Goal: Information Seeking & Learning: Learn about a topic

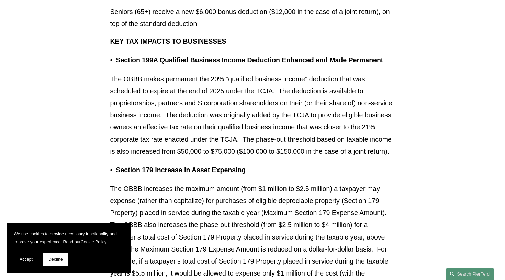
scroll to position [694, 0]
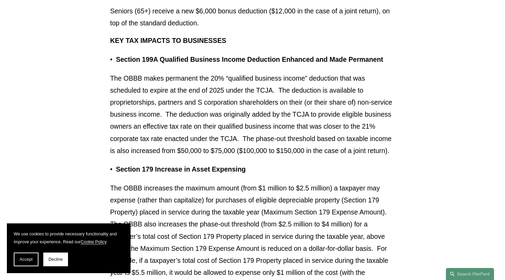
drag, startPoint x: 198, startPoint y: 68, endPoint x: 190, endPoint y: 158, distance: 90.7
click at [190, 157] on p "The OBBB makes permanent the 20% “qualified business income” deduction that was…" at bounding box center [252, 114] width 285 height 85
drag, startPoint x: 190, startPoint y: 158, endPoint x: 212, endPoint y: 60, distance: 100.2
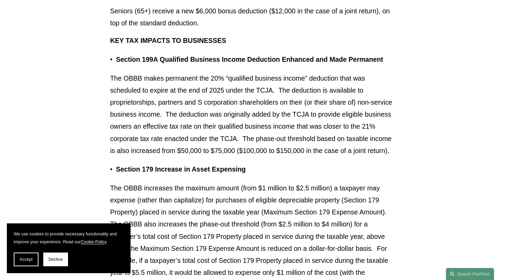
click at [212, 60] on strong "Section 199A Qualified Business Income Deduction Enhanced and Made Permanent" at bounding box center [249, 60] width 267 height 8
drag, startPoint x: 211, startPoint y: 66, endPoint x: 183, endPoint y: 165, distance: 102.8
click at [183, 157] on p "The OBBB makes permanent the 20% “qualified business income” deduction that was…" at bounding box center [252, 114] width 285 height 85
drag, startPoint x: 183, startPoint y: 165, endPoint x: 221, endPoint y: 69, distance: 103.2
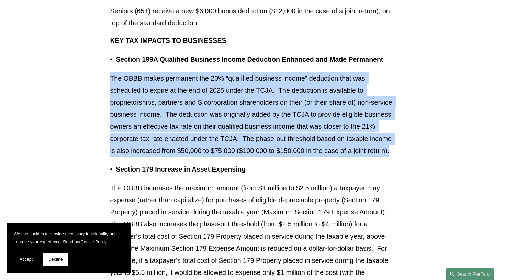
drag, startPoint x: 221, startPoint y: 69, endPoint x: 191, endPoint y: 157, distance: 93.5
click at [191, 157] on p "The OBBB makes permanent the 20% “qualified business income” deduction that was…" at bounding box center [252, 114] width 285 height 85
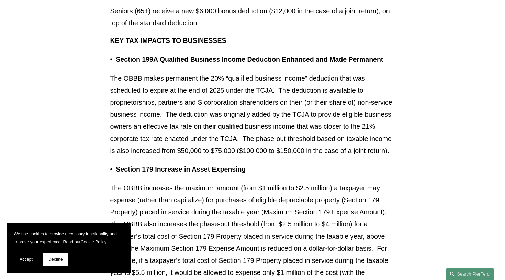
drag, startPoint x: 191, startPoint y: 160, endPoint x: 225, endPoint y: 67, distance: 98.7
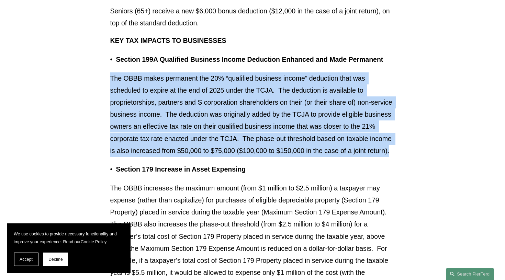
drag, startPoint x: 225, startPoint y: 67, endPoint x: 188, endPoint y: 164, distance: 104.1
click at [188, 157] on p "The OBBB makes permanent the 20% “qualified business income” deduction that was…" at bounding box center [252, 114] width 285 height 85
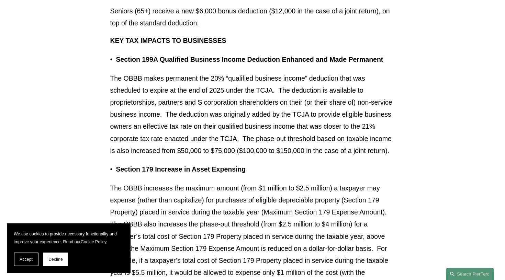
drag, startPoint x: 191, startPoint y: 155, endPoint x: 230, endPoint y: 64, distance: 99.6
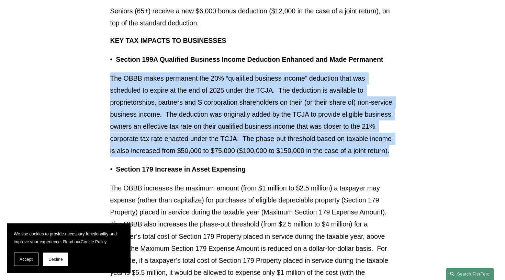
drag, startPoint x: 230, startPoint y: 64, endPoint x: 190, endPoint y: 162, distance: 105.7
click at [190, 157] on p "The OBBB makes permanent the 20% “qualified business income” deduction that was…" at bounding box center [252, 114] width 285 height 85
drag, startPoint x: 190, startPoint y: 164, endPoint x: 228, endPoint y: 64, distance: 106.8
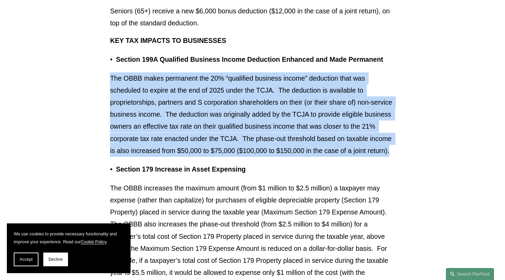
drag, startPoint x: 228, startPoint y: 64, endPoint x: 192, endPoint y: 159, distance: 101.8
click at [192, 157] on p "The OBBB makes permanent the 20% “qualified business income” deduction that was…" at bounding box center [252, 114] width 285 height 85
drag, startPoint x: 192, startPoint y: 159, endPoint x: 230, endPoint y: 67, distance: 99.3
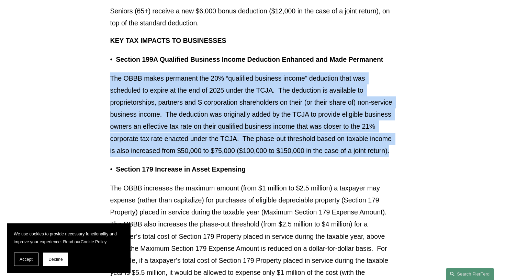
drag, startPoint x: 230, startPoint y: 67, endPoint x: 188, endPoint y: 158, distance: 99.5
click at [188, 157] on p "The OBBB makes permanent the 20% “qualified business income” deduction that was…" at bounding box center [252, 114] width 285 height 85
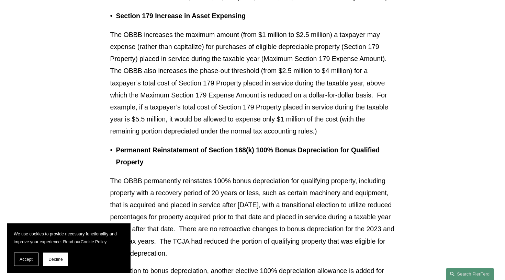
scroll to position [848, 0]
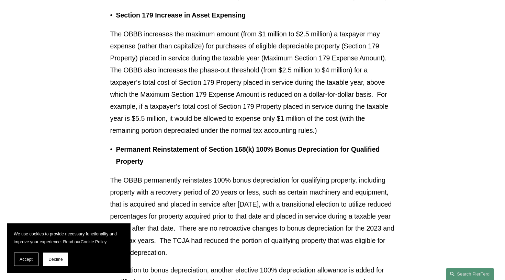
drag, startPoint x: 305, startPoint y: 36, endPoint x: 351, endPoint y: 134, distance: 108.3
click at [351, 134] on p "The OBBB increases the maximum amount (from $1 million to $2.5 million) a taxpa…" at bounding box center [252, 82] width 285 height 109
drag, startPoint x: 351, startPoint y: 134, endPoint x: 357, endPoint y: 27, distance: 106.6
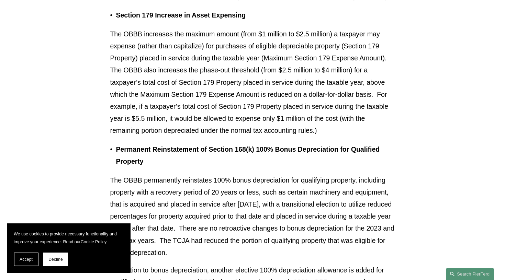
click at [357, 21] on p "Section 179 Increase in Asset Expensing" at bounding box center [255, 15] width 279 height 12
drag, startPoint x: 355, startPoint y: 33, endPoint x: 339, endPoint y: 142, distance: 110.0
click at [339, 137] on p "The OBBB increases the maximum amount (from $1 million to $2.5 million) a taxpa…" at bounding box center [252, 82] width 285 height 109
drag, startPoint x: 339, startPoint y: 142, endPoint x: 360, endPoint y: 32, distance: 111.6
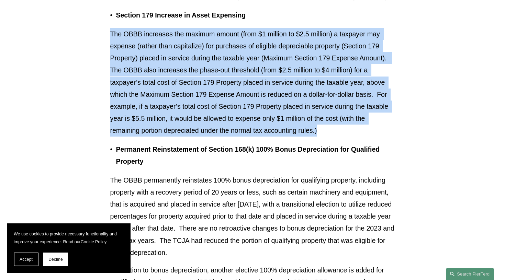
drag, startPoint x: 360, startPoint y: 32, endPoint x: 333, endPoint y: 139, distance: 110.7
click at [333, 137] on p "The OBBB increases the maximum amount (from $1 million to $2.5 million) a taxpa…" at bounding box center [252, 82] width 285 height 109
drag, startPoint x: 333, startPoint y: 139, endPoint x: 351, endPoint y: 32, distance: 108.7
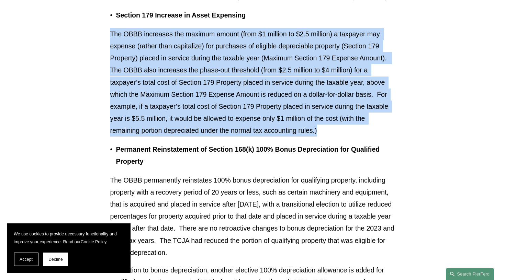
drag, startPoint x: 351, startPoint y: 32, endPoint x: 324, endPoint y: 138, distance: 109.5
click at [324, 137] on p "The OBBB increases the maximum amount (from $1 million to $2.5 million) a taxpa…" at bounding box center [252, 82] width 285 height 109
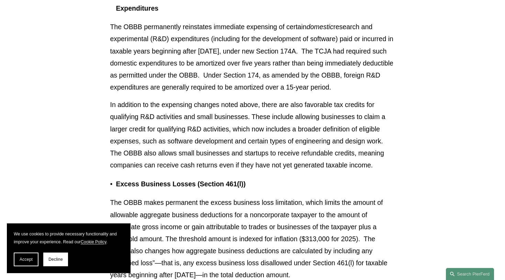
scroll to position [1213, 0]
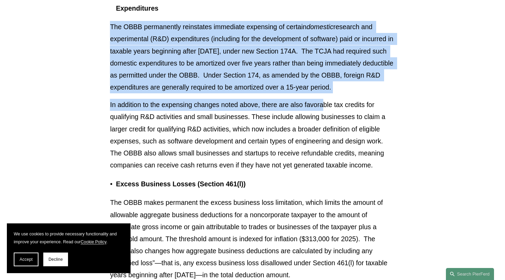
drag, startPoint x: 329, startPoint y: 29, endPoint x: 324, endPoint y: 109, distance: 80.6
click at [324, 109] on p "In addition to the expensing changes noted above, there are also favorable tax …" at bounding box center [252, 135] width 285 height 72
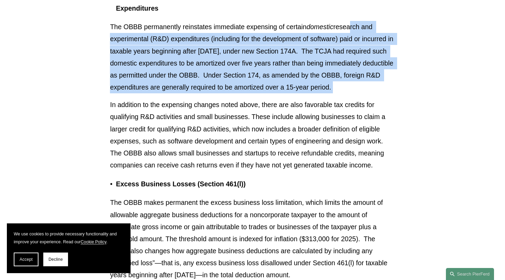
drag, startPoint x: 326, startPoint y: 102, endPoint x: 351, endPoint y: 38, distance: 69.2
click at [351, 38] on p "The OBBB permanently reinstates immediate expensing of certain domestic researc…" at bounding box center [252, 57] width 285 height 72
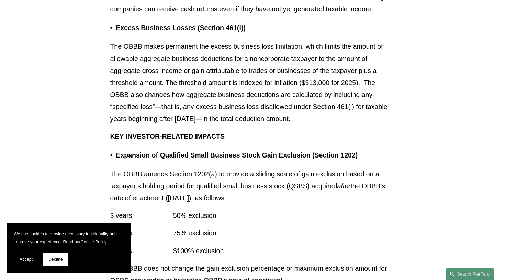
scroll to position [1376, 0]
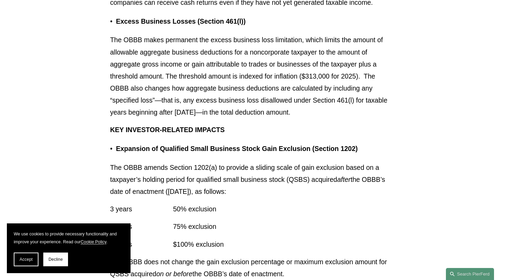
drag, startPoint x: 302, startPoint y: 42, endPoint x: 334, endPoint y: 117, distance: 81.3
click at [334, 117] on p "The OBBB makes permanent the excess business loss limitation, which limits the …" at bounding box center [252, 76] width 285 height 85
drag, startPoint x: 347, startPoint y: 119, endPoint x: 355, endPoint y: 35, distance: 84.6
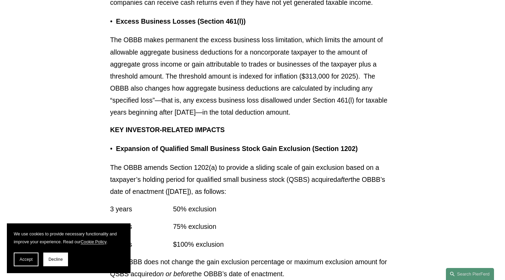
drag, startPoint x: 354, startPoint y: 38, endPoint x: 352, endPoint y: 125, distance: 87.3
click at [352, 119] on p "The OBBB makes permanent the excess business loss limitation, which limits the …" at bounding box center [252, 76] width 285 height 85
drag, startPoint x: 352, startPoint y: 125, endPoint x: 361, endPoint y: 34, distance: 91.8
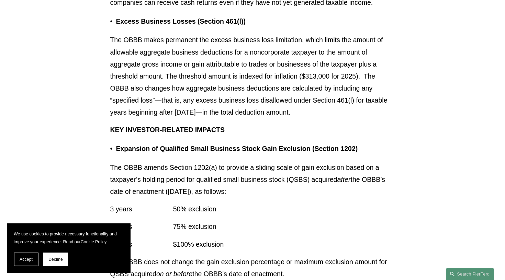
click at [361, 27] on p "Excess Business Losses (Section 461(l))" at bounding box center [255, 21] width 279 height 12
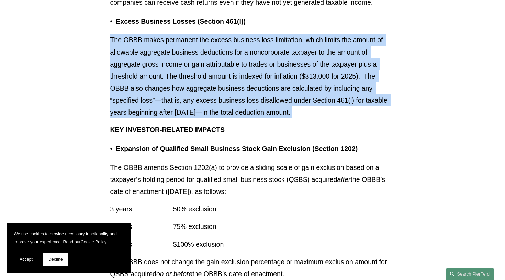
drag, startPoint x: 360, startPoint y: 36, endPoint x: 349, endPoint y: 125, distance: 90.0
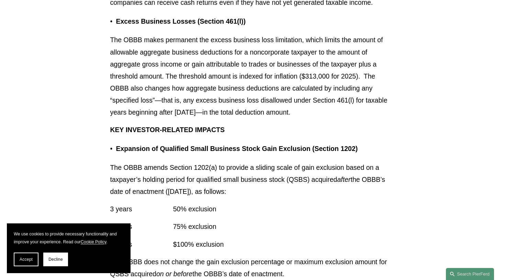
drag, startPoint x: 351, startPoint y: 120, endPoint x: 365, endPoint y: 40, distance: 81.2
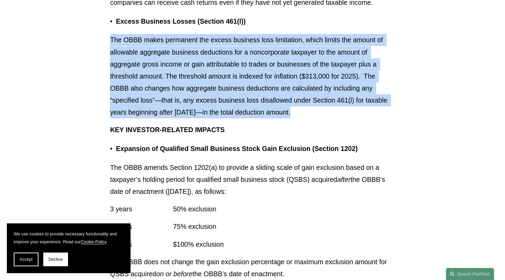
drag, startPoint x: 365, startPoint y: 40, endPoint x: 349, endPoint y: 117, distance: 79.2
click at [349, 117] on p "The OBBB makes permanent the excess business loss limitation, which limits the …" at bounding box center [252, 76] width 285 height 85
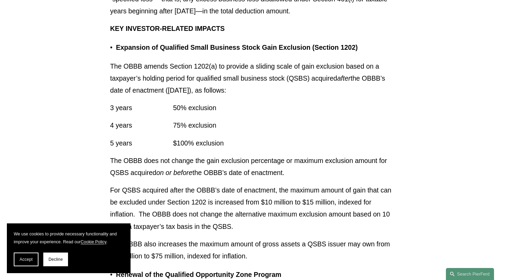
scroll to position [1478, 0]
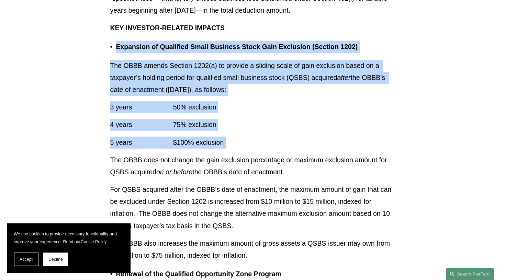
drag, startPoint x: 289, startPoint y: 45, endPoint x: 284, endPoint y: 159, distance: 114.9
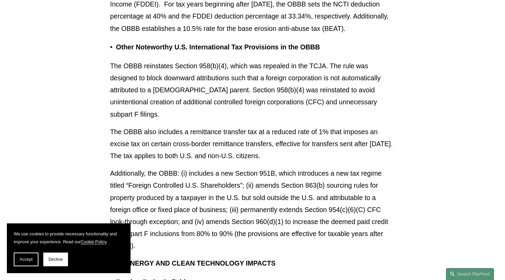
scroll to position [4927, 0]
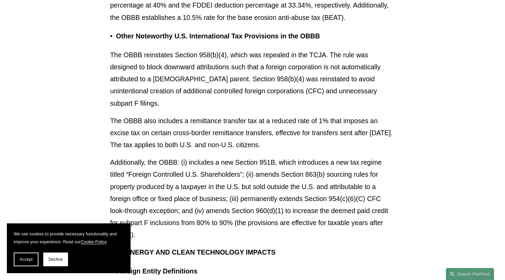
click at [247, 49] on p "The OBBB reinstates Section 958(b)(4), which was repealed in the TCJA. The rule…" at bounding box center [252, 79] width 285 height 60
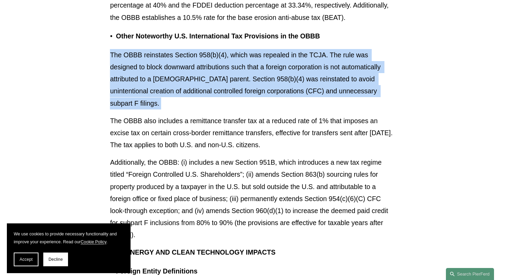
click at [248, 115] on p "The OBBB also includes a remittance transfer tax at a reduced rate of 1% that i…" at bounding box center [252, 133] width 285 height 36
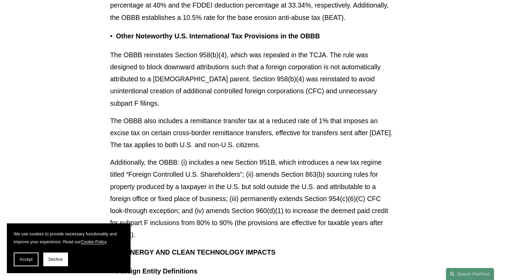
click at [248, 115] on p "The OBBB also includes a remittance transfer tax at a reduced rate of 1% that i…" at bounding box center [252, 133] width 285 height 36
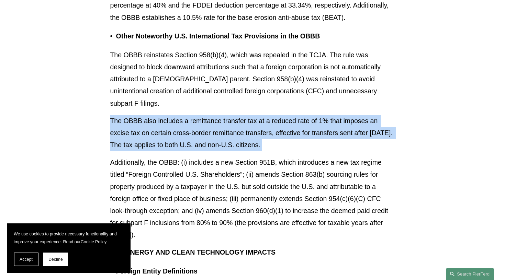
click at [261, 53] on p "The OBBB reinstates Section 958(b)(4), which was repealed in the TCJA. The rule…" at bounding box center [252, 79] width 285 height 60
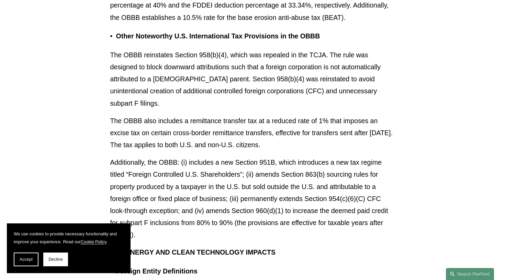
click at [261, 53] on p "The OBBB reinstates Section 958(b)(4), which was repealed in the TCJA. The rule…" at bounding box center [252, 79] width 285 height 60
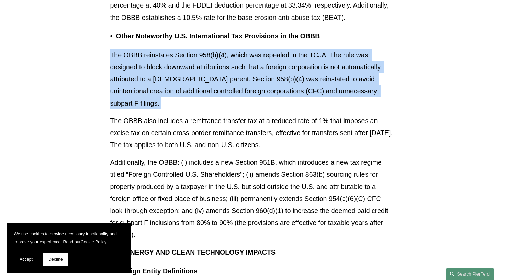
click at [266, 49] on p "The OBBB reinstates Section 958(b)(4), which was repealed in the TCJA. The rule…" at bounding box center [252, 79] width 285 height 60
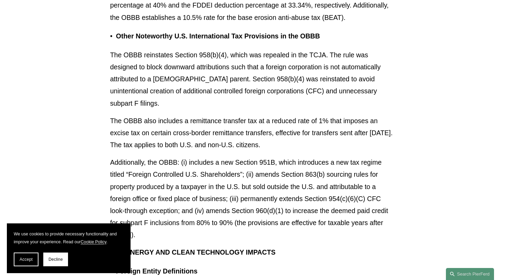
click at [266, 49] on p "The OBBB reinstates Section 958(b)(4), which was repealed in the TCJA. The rule…" at bounding box center [252, 79] width 285 height 60
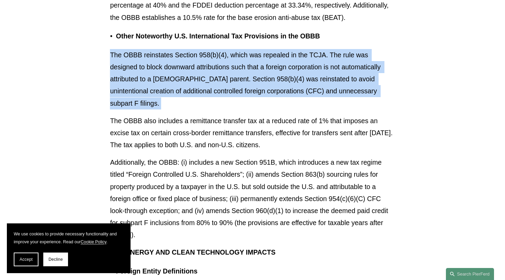
click at [266, 49] on p "The OBBB reinstates Section 958(b)(4), which was repealed in the TCJA. The rule…" at bounding box center [252, 79] width 285 height 60
click at [245, 115] on p "The OBBB also includes a remittance transfer tax at a reduced rate of 1% that i…" at bounding box center [252, 133] width 285 height 36
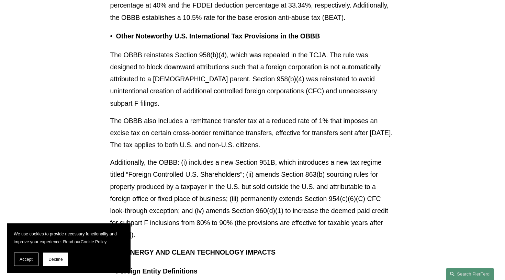
click at [245, 115] on p "The OBBB also includes a remittance transfer tax at a reduced rate of 1% that i…" at bounding box center [252, 133] width 285 height 36
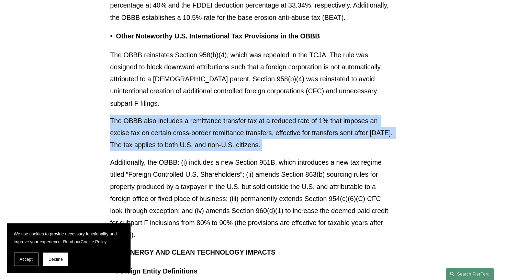
click at [224, 115] on p "The OBBB also includes a remittance transfer tax at a reduced rate of 1% that i…" at bounding box center [252, 133] width 285 height 36
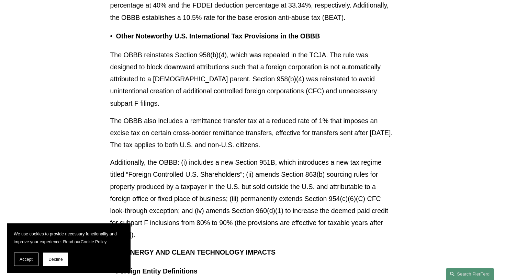
click at [224, 115] on p "The OBBB also includes a remittance transfer tax at a reduced rate of 1% that i…" at bounding box center [252, 133] width 285 height 36
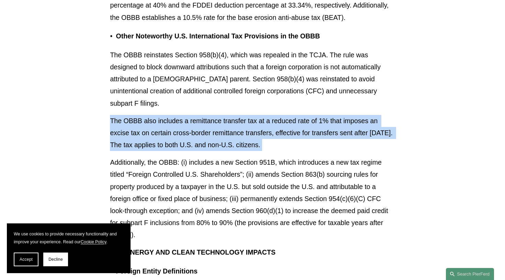
click at [216, 157] on p "Additionally, the OBBB: (i) includes a new Section 951B, which introduces a new…" at bounding box center [252, 199] width 285 height 85
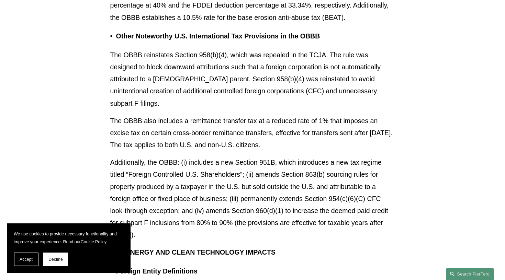
click at [216, 157] on p "Additionally, the OBBB: (i) includes a new Section 951B, which introduces a new…" at bounding box center [252, 199] width 285 height 85
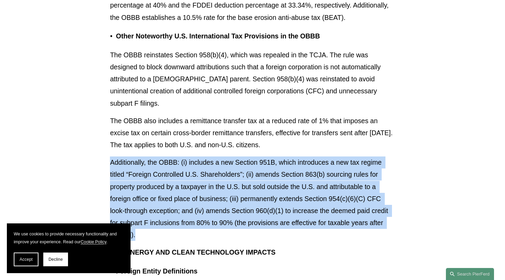
click at [230, 115] on p "The OBBB also includes a remittance transfer tax at a reduced rate of 1% that i…" at bounding box center [252, 133] width 285 height 36
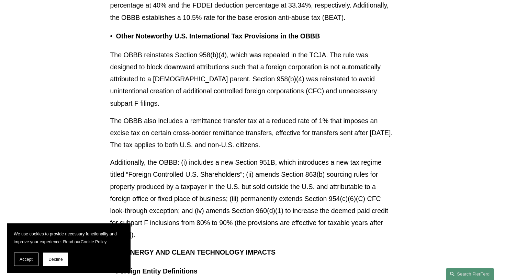
click at [233, 115] on p "The OBBB also includes a remittance transfer tax at a reduced rate of 1% that i…" at bounding box center [252, 133] width 285 height 36
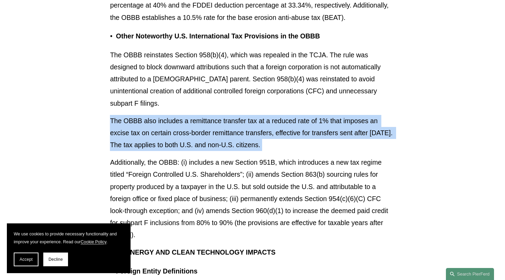
click at [210, 115] on p "The OBBB also includes a remittance transfer tax at a reduced rate of 1% that i…" at bounding box center [252, 133] width 285 height 36
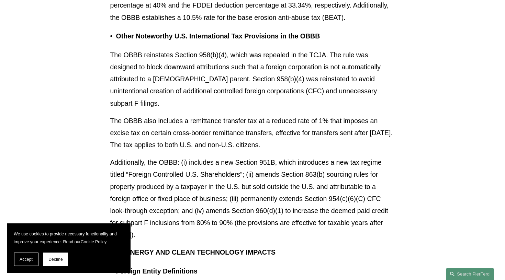
click at [210, 115] on p "The OBBB also includes a remittance transfer tax at a reduced rate of 1% that i…" at bounding box center [252, 133] width 285 height 36
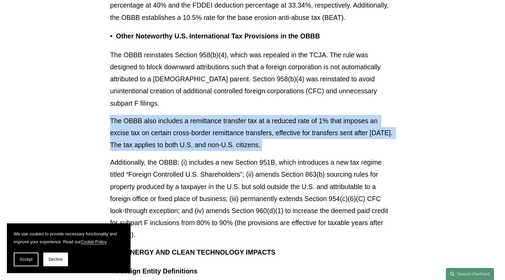
click at [201, 157] on p "Additionally, the OBBB: (i) includes a new Section 951B, which introduces a new…" at bounding box center [252, 199] width 285 height 85
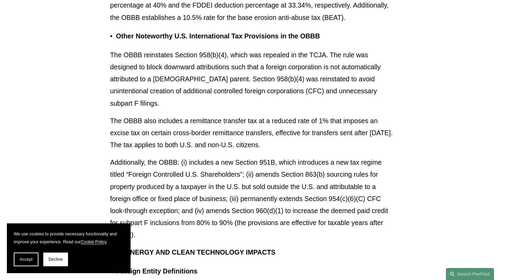
click at [201, 157] on p "Additionally, the OBBB: (i) includes a new Section 951B, which introduces a new…" at bounding box center [252, 199] width 285 height 85
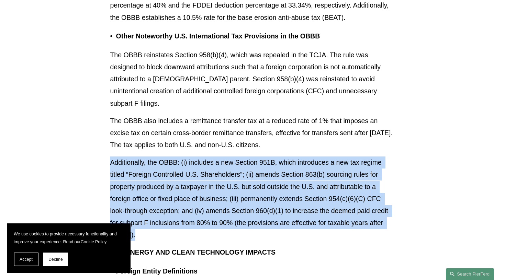
click at [229, 115] on p "The OBBB also includes a remittance transfer tax at a reduced rate of 1% that i…" at bounding box center [252, 133] width 285 height 36
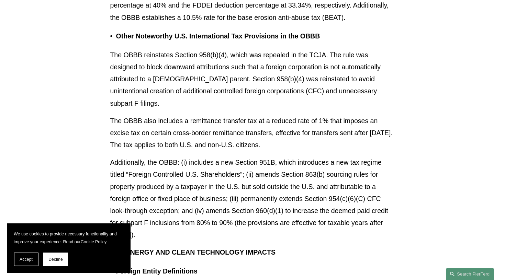
click at [229, 115] on p "The OBBB also includes a remittance transfer tax at a reduced rate of 1% that i…" at bounding box center [252, 133] width 285 height 36
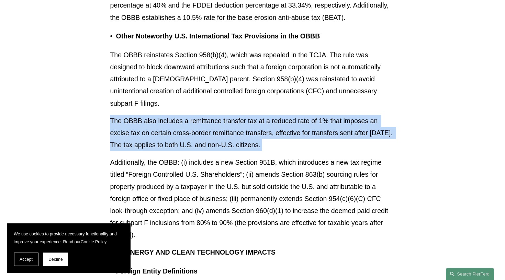
click at [229, 115] on p "The OBBB also includes a remittance transfer tax at a reduced rate of 1% that i…" at bounding box center [252, 133] width 285 height 36
click at [211, 157] on p "Additionally, the OBBB: (i) includes a new Section 951B, which introduces a new…" at bounding box center [252, 199] width 285 height 85
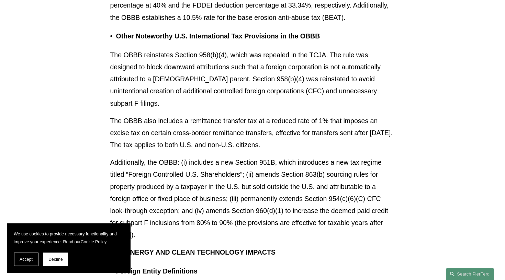
click at [211, 157] on p "Additionally, the OBBB: (i) includes a new Section 951B, which introduces a new…" at bounding box center [252, 199] width 285 height 85
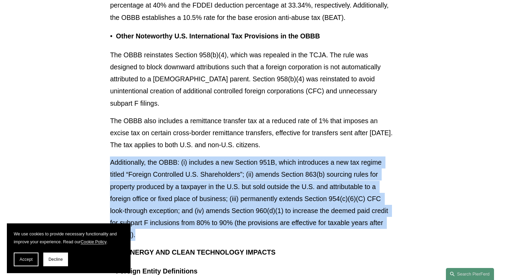
click at [242, 115] on p "The OBBB also includes a remittance transfer tax at a reduced rate of 1% that i…" at bounding box center [252, 133] width 285 height 36
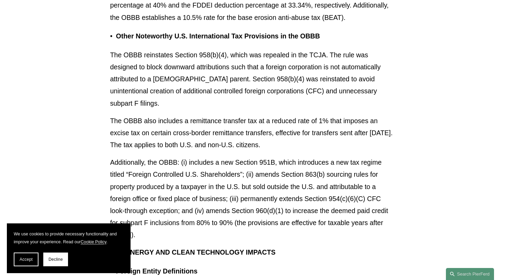
click at [242, 115] on p "The OBBB also includes a remittance transfer tax at a reduced rate of 1% that i…" at bounding box center [252, 133] width 285 height 36
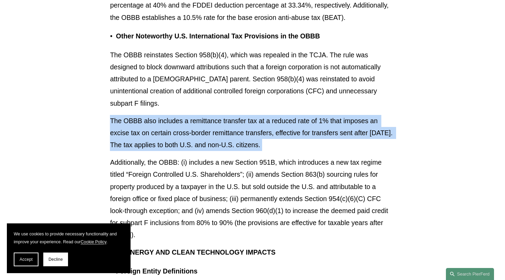
click at [224, 157] on p "Additionally, the OBBB: (i) includes a new Section 951B, which introduces a new…" at bounding box center [252, 199] width 285 height 85
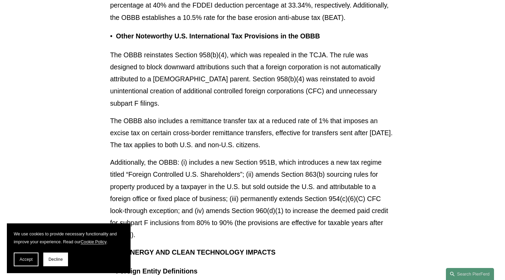
click at [224, 157] on p "Additionally, the OBBB: (i) includes a new Section 951B, which introduces a new…" at bounding box center [252, 199] width 285 height 85
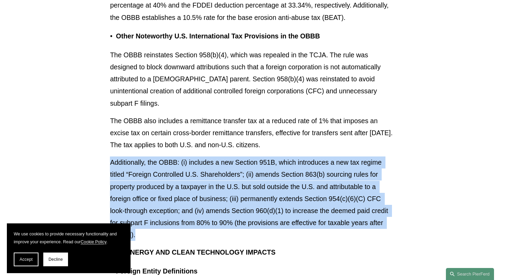
click at [243, 115] on p "The OBBB also includes a remittance transfer tax at a reduced rate of 1% that i…" at bounding box center [252, 133] width 285 height 36
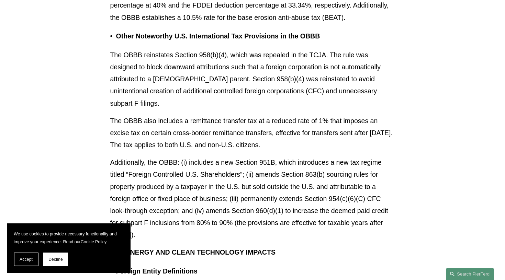
click at [243, 115] on p "The OBBB also includes a remittance transfer tax at a reduced rate of 1% that i…" at bounding box center [252, 133] width 285 height 36
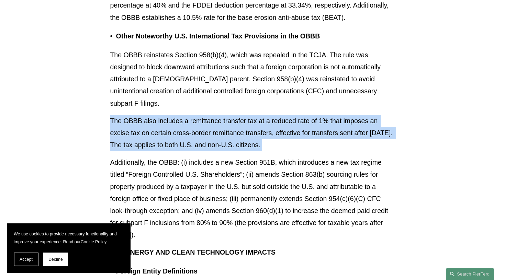
click at [225, 157] on p "Additionally, the OBBB: (i) includes a new Section 951B, which introduces a new…" at bounding box center [252, 199] width 285 height 85
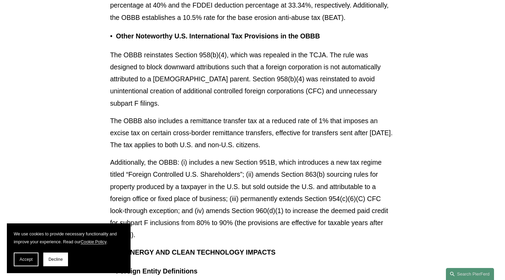
click at [225, 157] on p "Additionally, the OBBB: (i) includes a new Section 951B, which introduces a new…" at bounding box center [252, 199] width 285 height 85
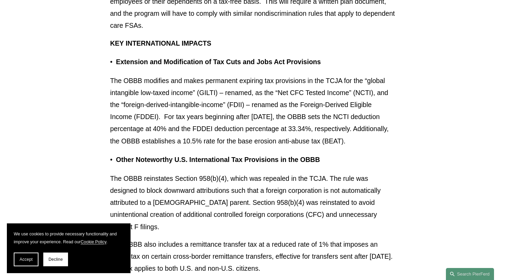
scroll to position [4801, 0]
